Goal: Navigation & Orientation: Find specific page/section

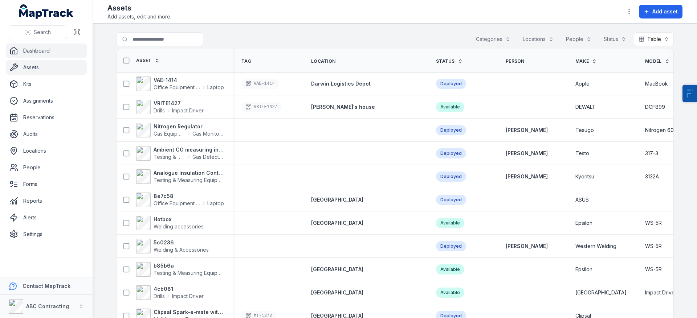
click at [34, 51] on link "Dashboard" at bounding box center [46, 51] width 81 height 15
click at [50, 51] on link "Dashboard" at bounding box center [46, 51] width 81 height 15
